Goal: Check status: Check status

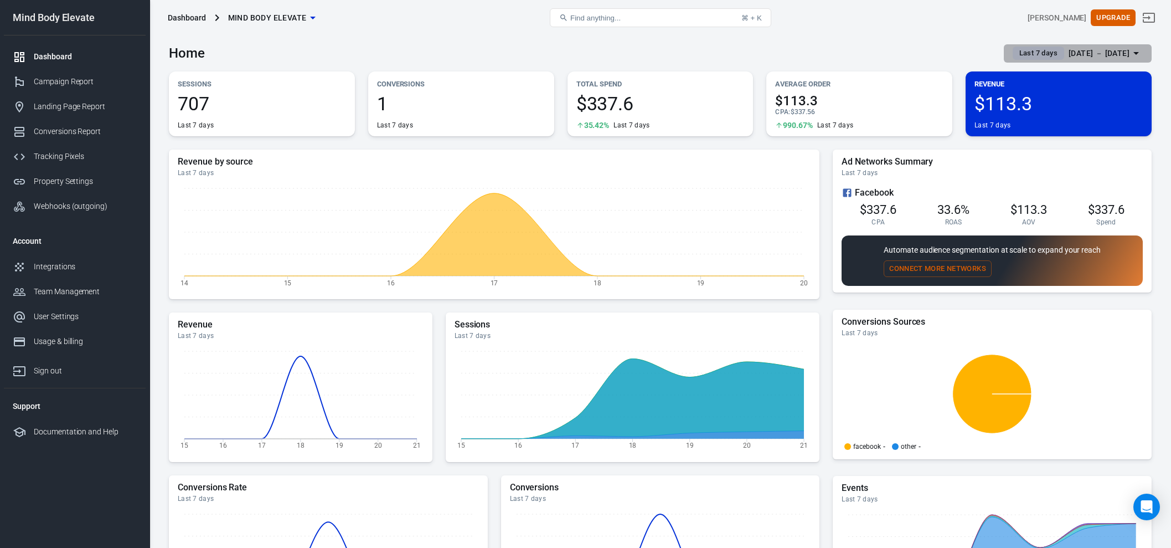
click at [1092, 54] on div "[DATE] － [DATE]" at bounding box center [1099, 54] width 61 height 14
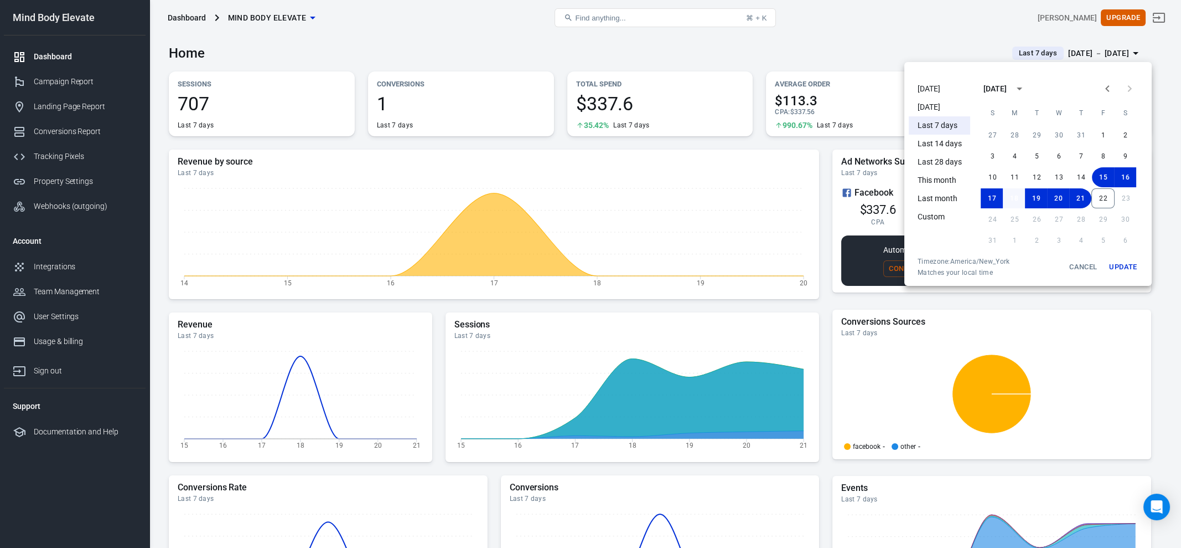
click at [1019, 197] on button "18" at bounding box center [1014, 198] width 22 height 20
click at [1103, 199] on button "22" at bounding box center [1103, 198] width 23 height 20
click at [1123, 265] on button "Update" at bounding box center [1123, 267] width 35 height 20
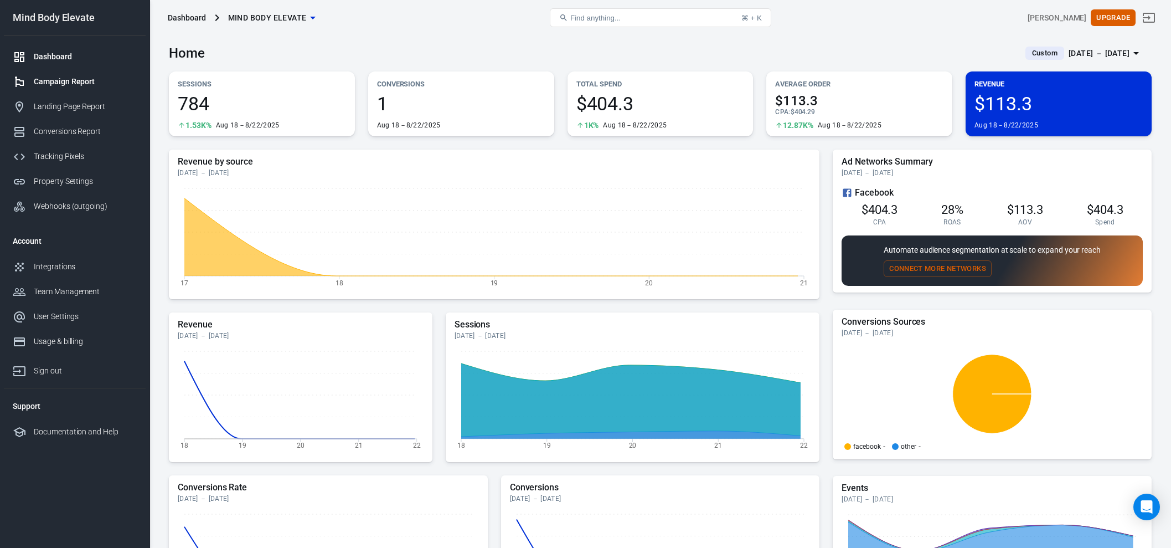
click at [43, 83] on div "Campaign Report" at bounding box center [85, 82] width 103 height 12
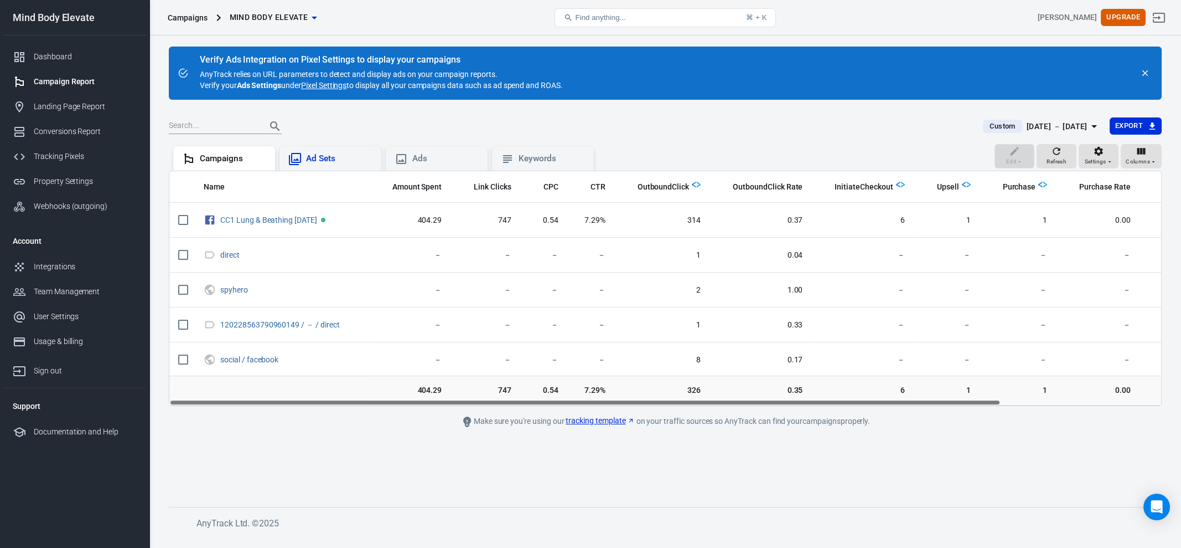
click at [328, 161] on div "Ad Sets" at bounding box center [339, 159] width 66 height 12
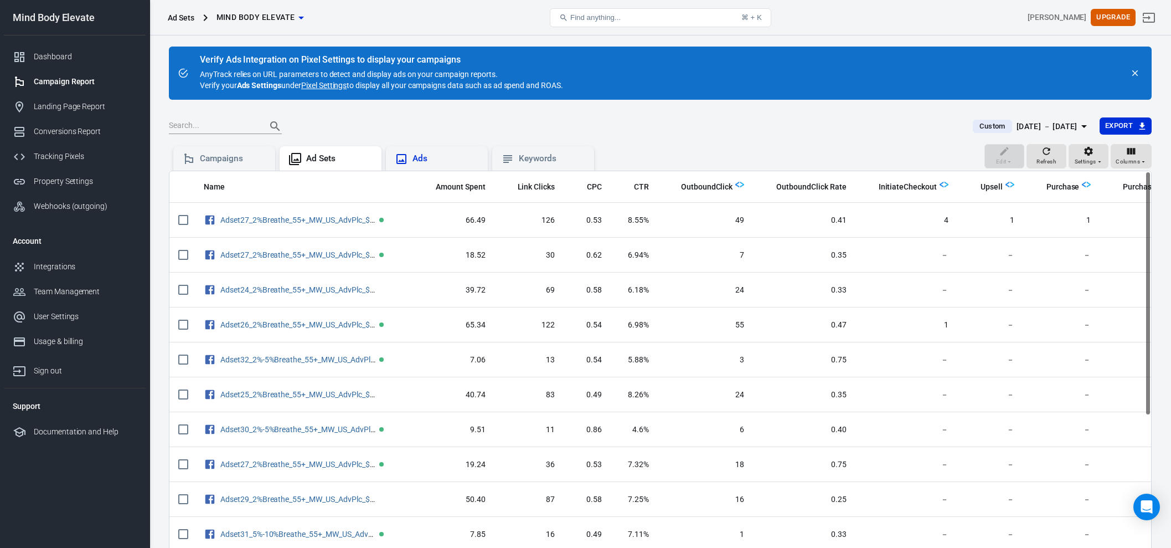
click at [413, 161] on div "Ads" at bounding box center [445, 159] width 66 height 12
